Goal: Task Accomplishment & Management: Manage account settings

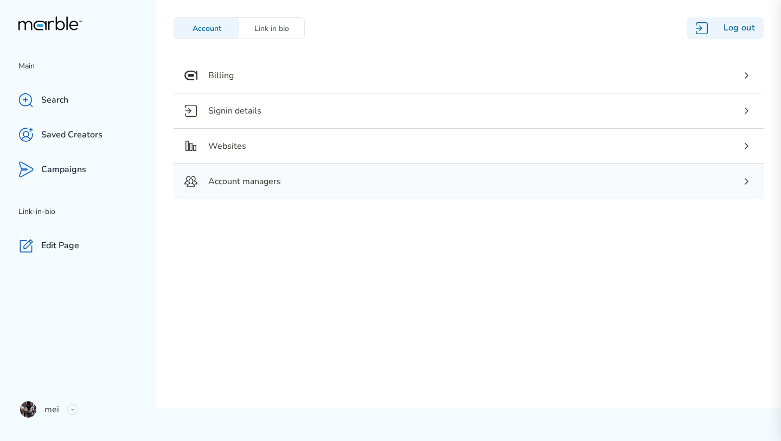
click at [332, 182] on div "Account managers" at bounding box center [469, 181] width 590 height 35
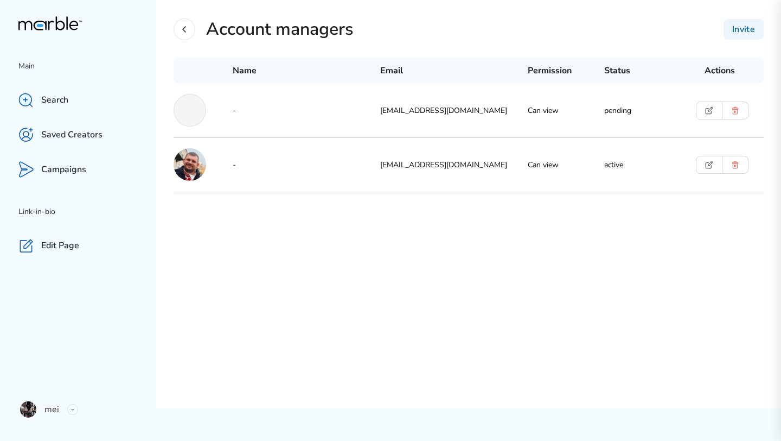
click at [706, 104] on button at bounding box center [709, 110] width 27 height 18
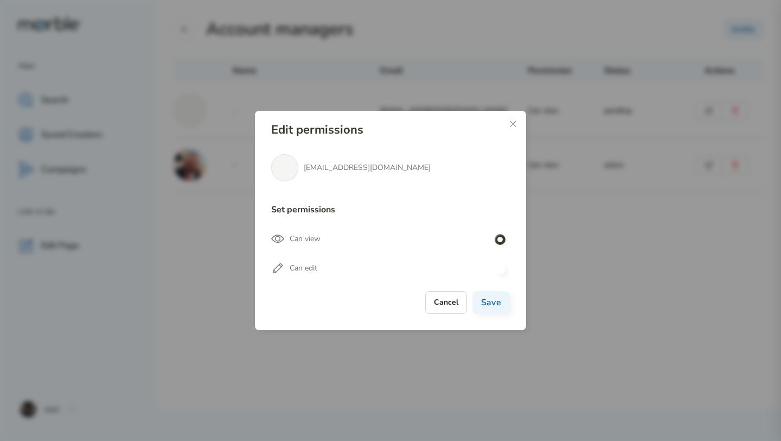
click at [454, 308] on h4 "Cancel" at bounding box center [446, 302] width 24 height 13
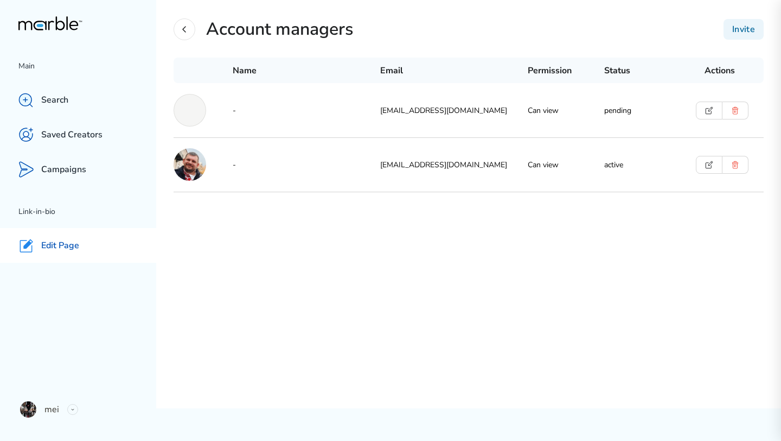
click at [49, 246] on p "Edit Page" at bounding box center [60, 245] width 38 height 11
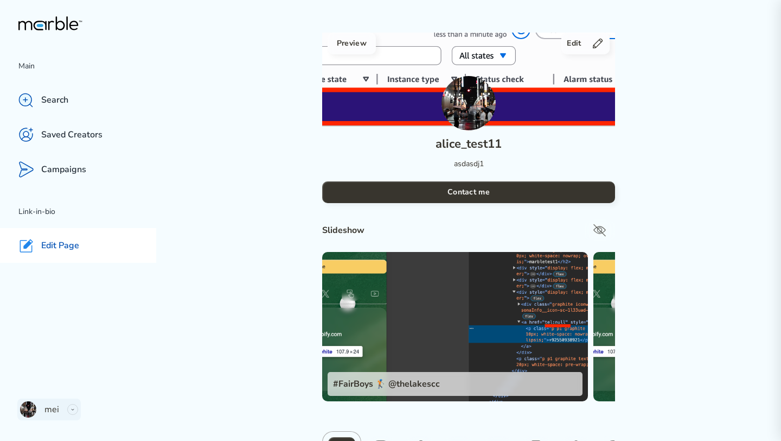
click at [70, 403] on div "mei" at bounding box center [48, 409] width 63 height 22
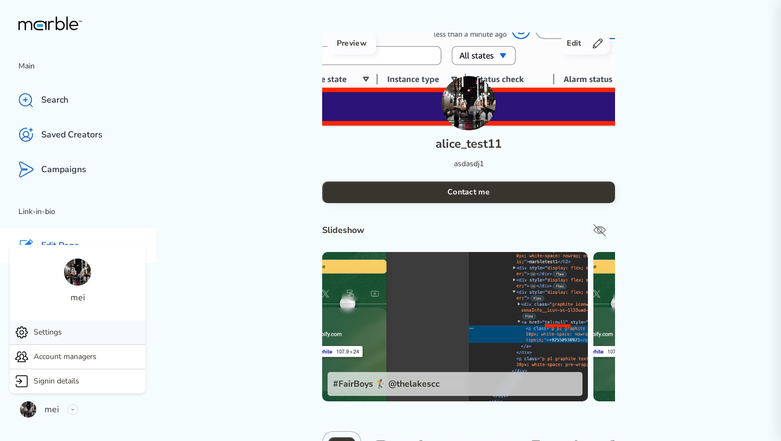
click at [74, 329] on div "Settings" at bounding box center [78, 332] width 136 height 24
